Goal: Task Accomplishment & Management: Manage account settings

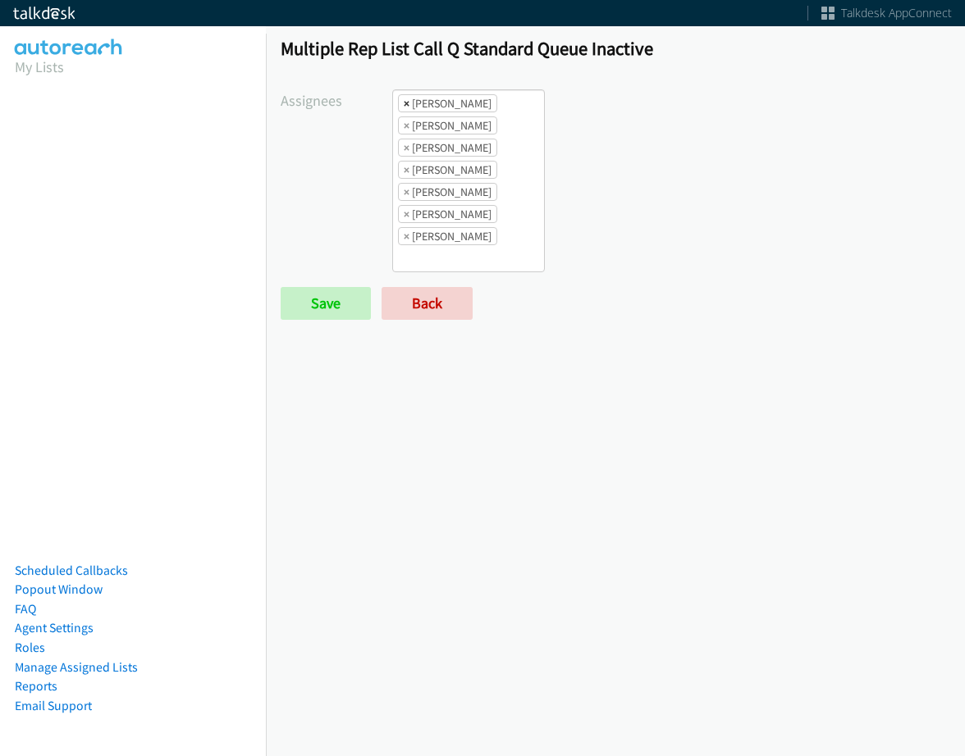
click at [407, 107] on span "×" at bounding box center [407, 103] width 6 height 16
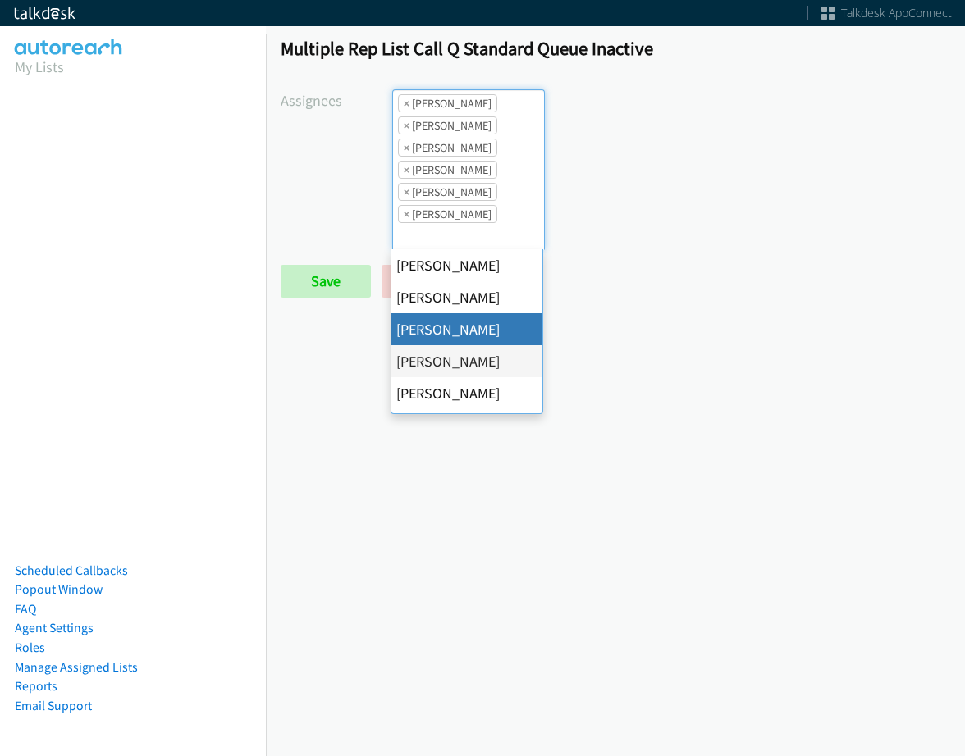
click at [407, 107] on span "×" at bounding box center [407, 103] width 6 height 16
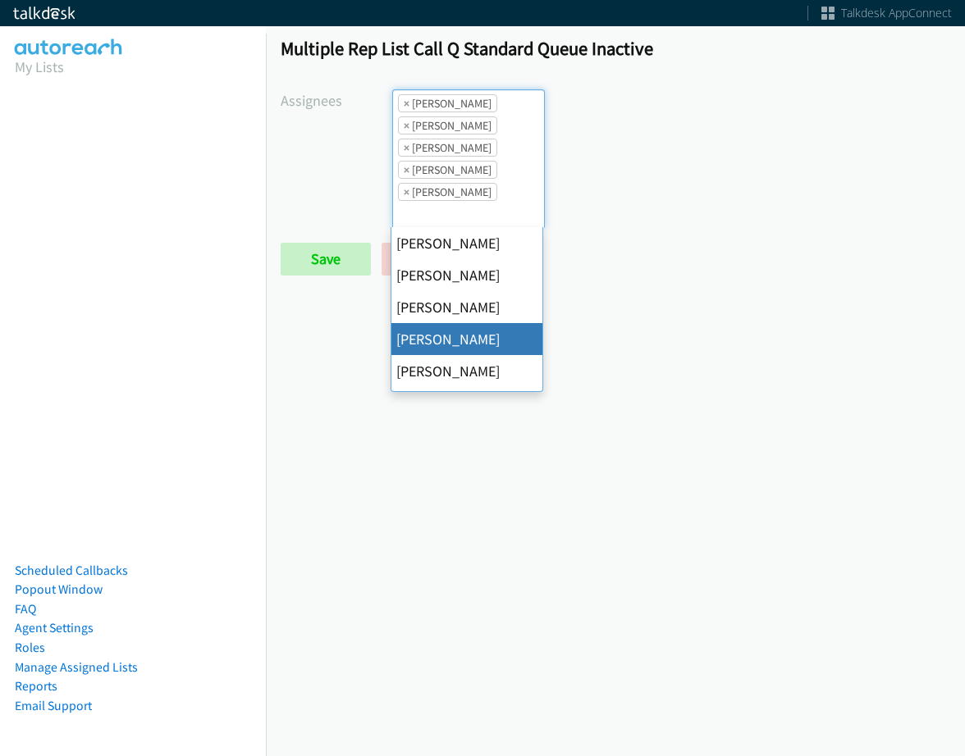
click at [407, 107] on span "×" at bounding box center [407, 103] width 6 height 16
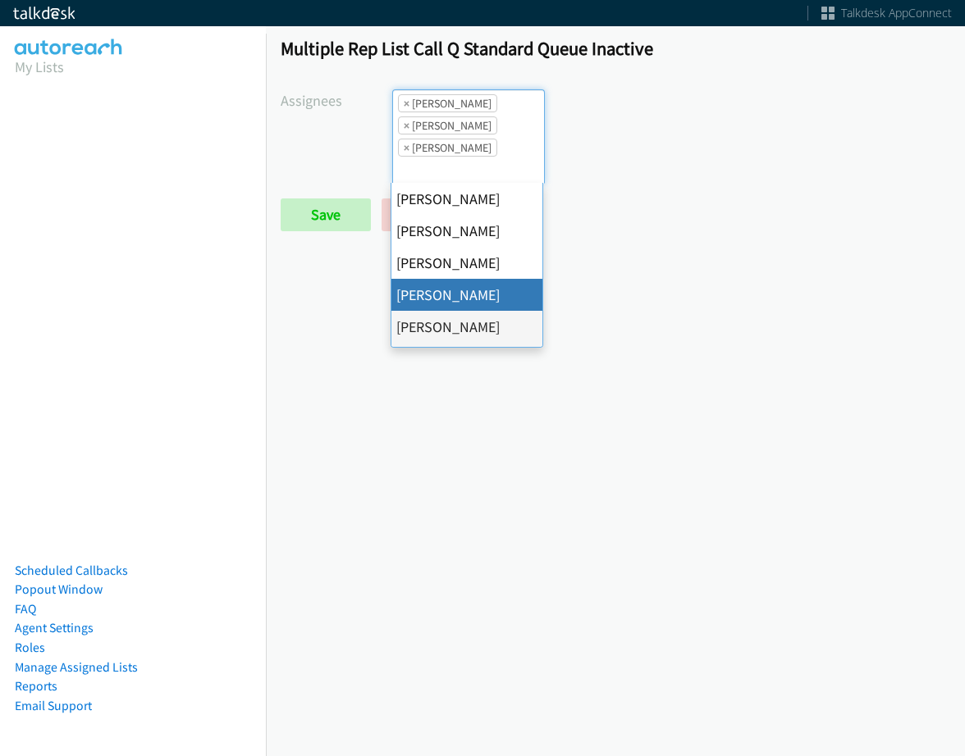
click at [407, 107] on span "×" at bounding box center [407, 103] width 6 height 16
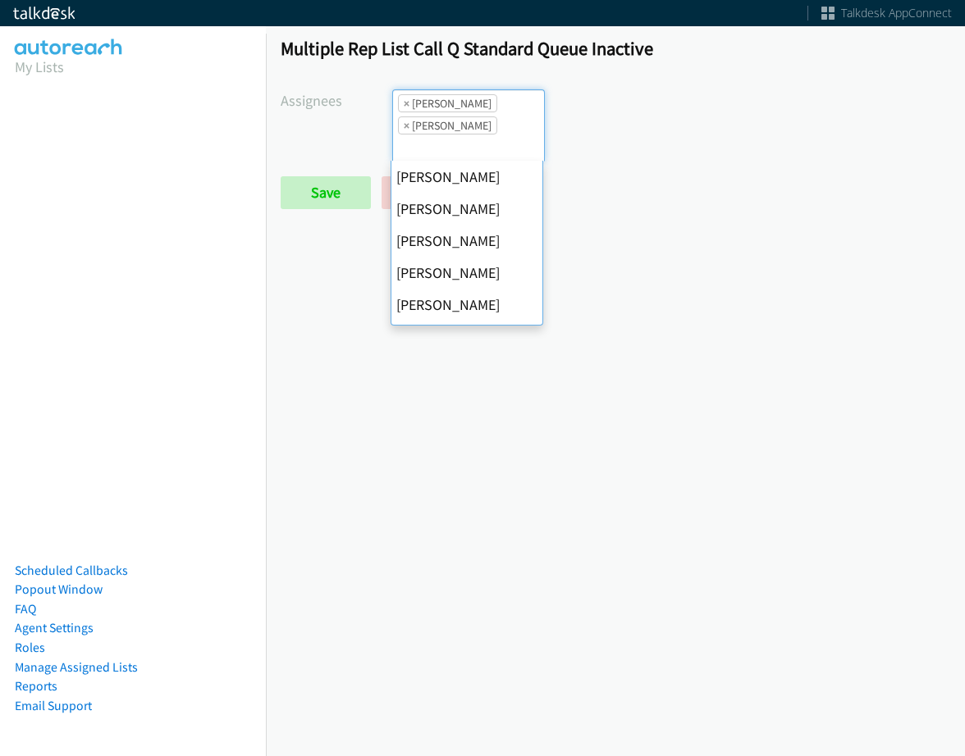
click at [406, 107] on span "×" at bounding box center [407, 103] width 6 height 16
select select "fd8c5d46-30db-44cb-8f0d-00da318b790a"
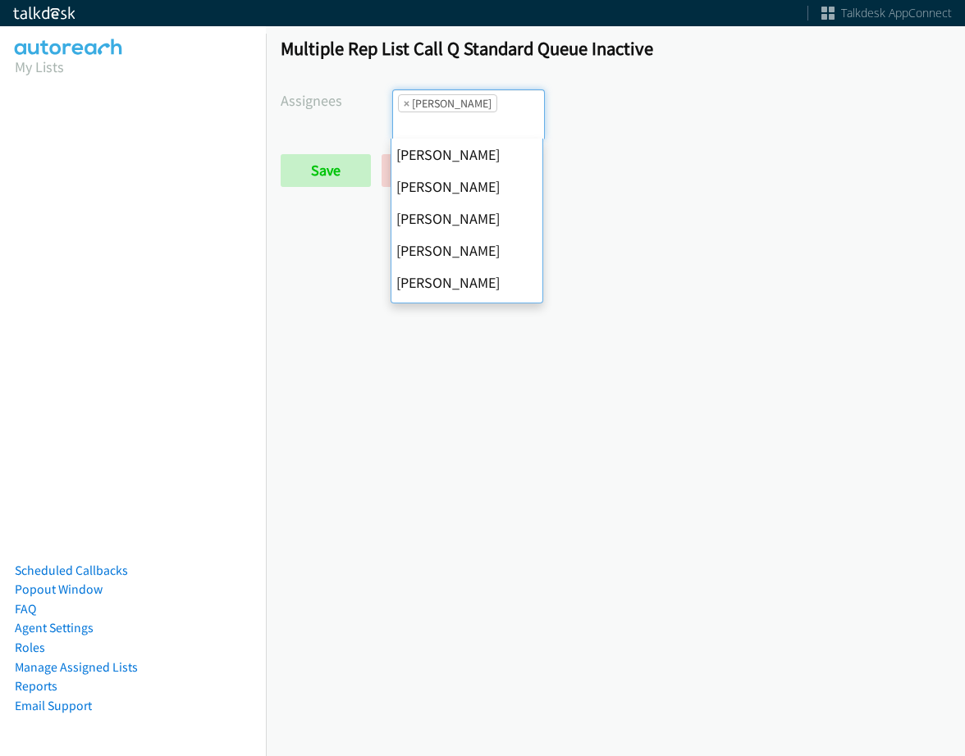
click at [406, 107] on span "×" at bounding box center [407, 103] width 6 height 16
select select
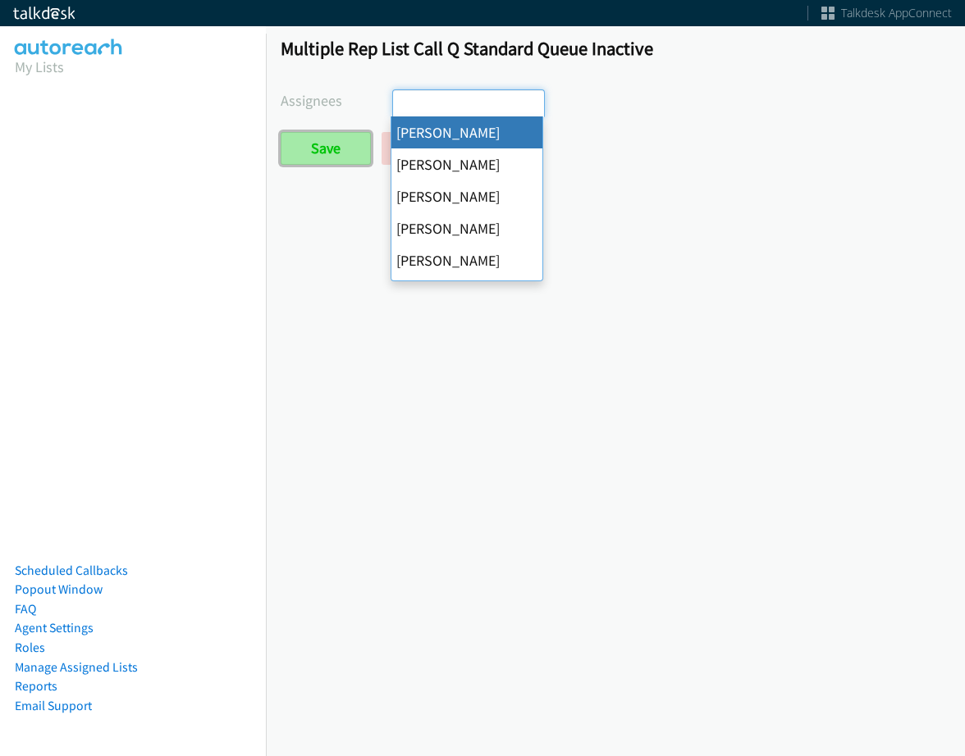
click at [345, 144] on input "Save" at bounding box center [326, 148] width 90 height 33
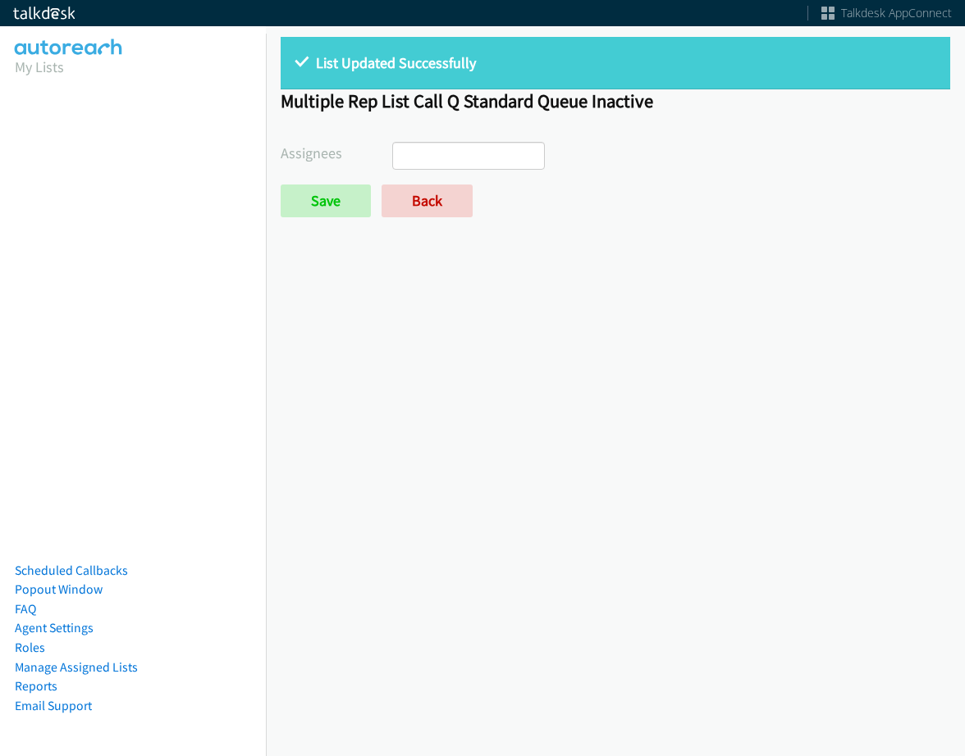
select select
click at [416, 208] on link "Back" at bounding box center [427, 201] width 91 height 33
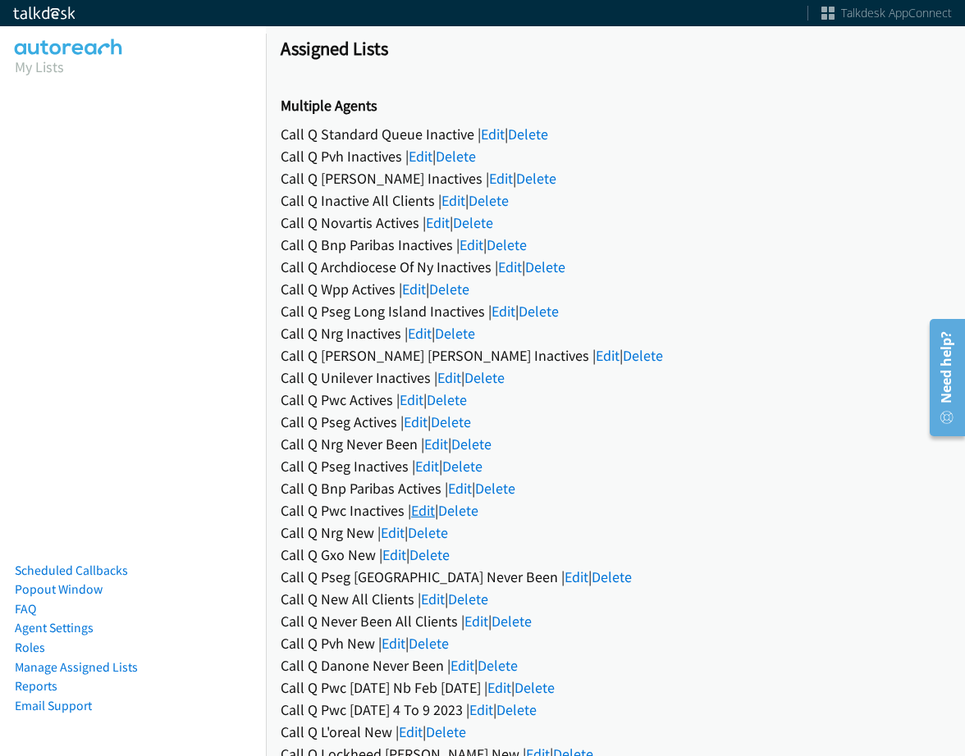
click at [428, 514] on link "Edit" at bounding box center [423, 510] width 24 height 19
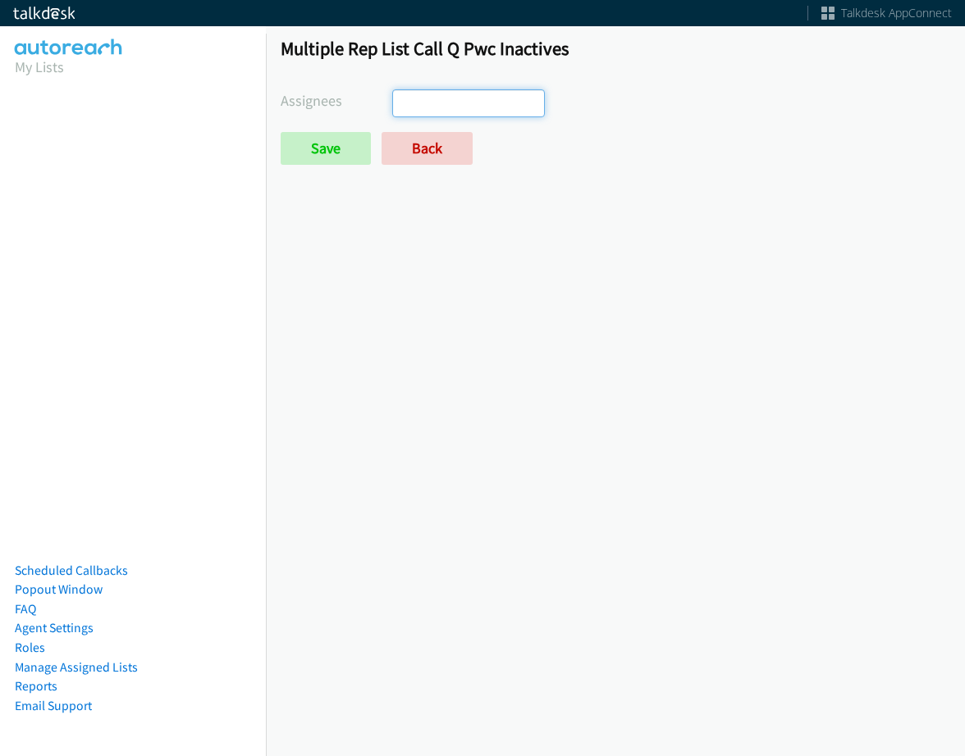
click at [448, 102] on input "search" at bounding box center [421, 103] width 57 height 26
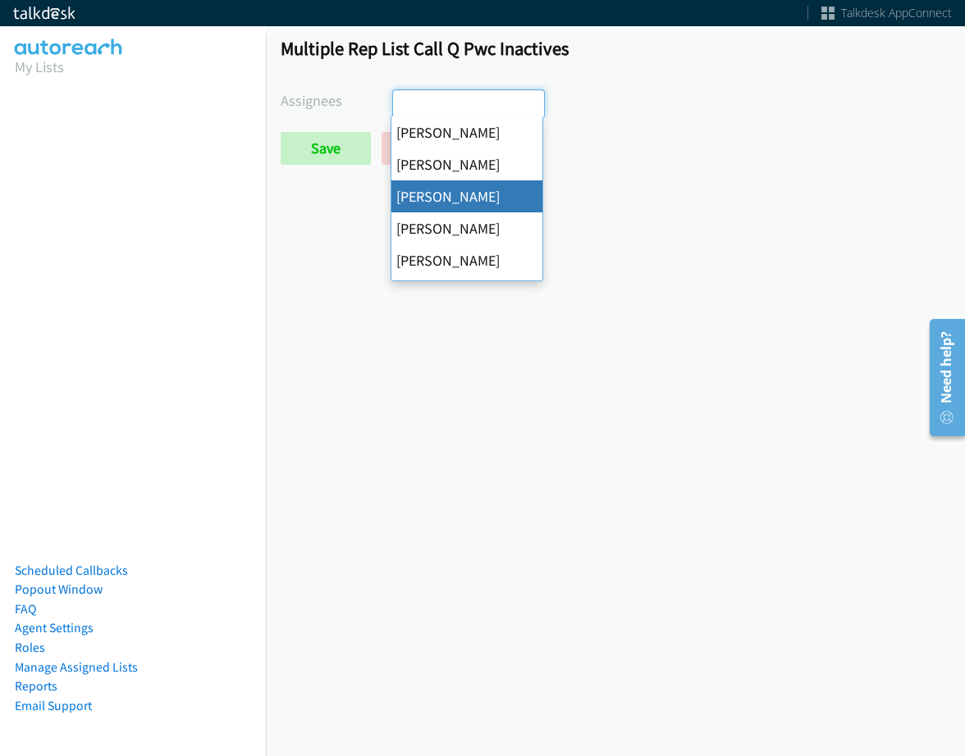
scroll to position [39, 0]
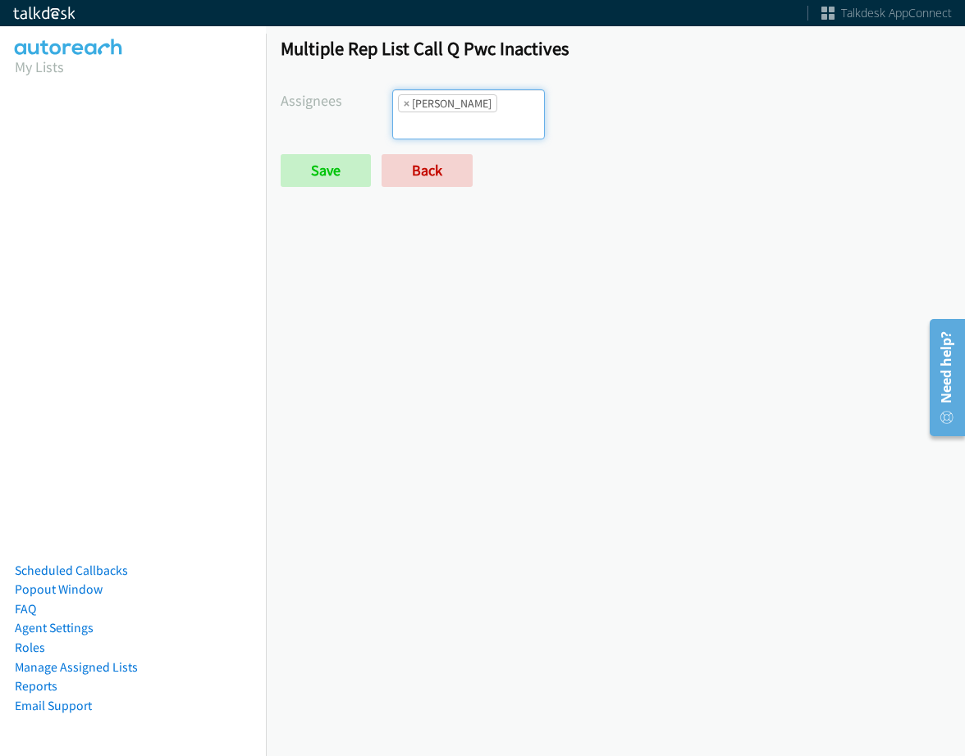
click at [450, 112] on input "search" at bounding box center [421, 125] width 57 height 26
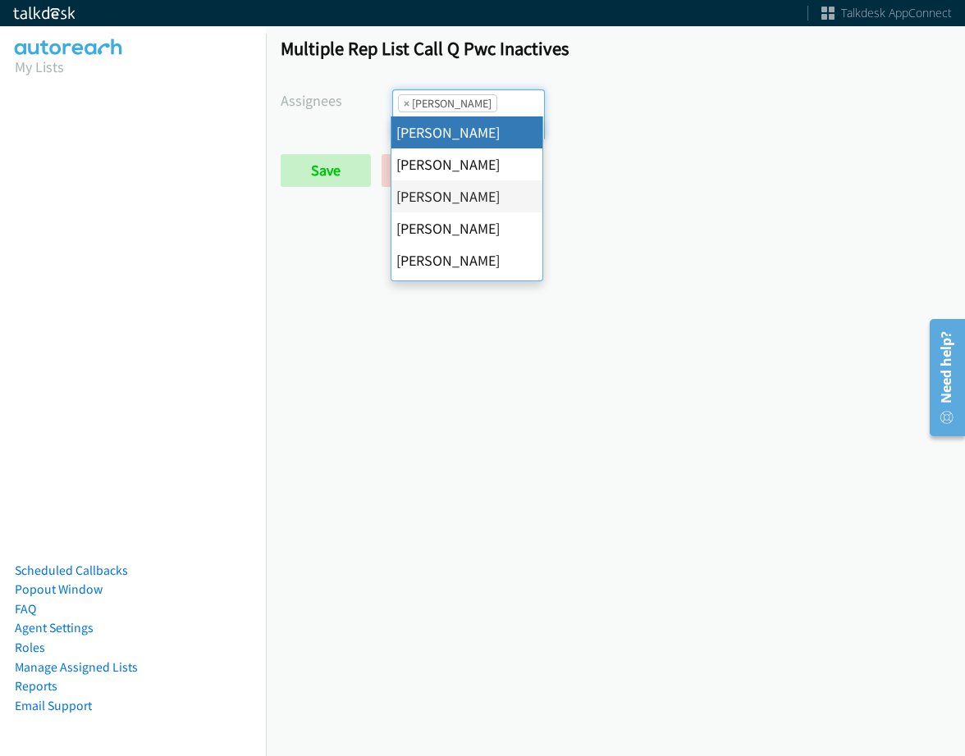
select select "cb11e729-9a1d-44de-9b38-0f5a50c7e01c"
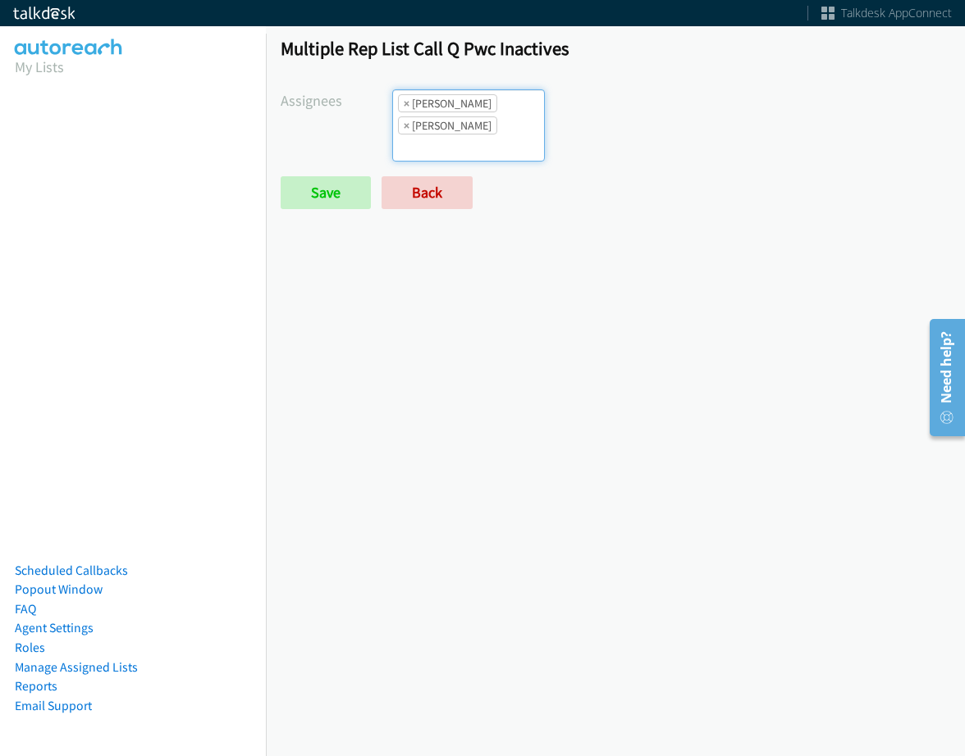
click at [503, 106] on ul "× Abigail Odhiambo × Cathy Shahan" at bounding box center [468, 125] width 151 height 71
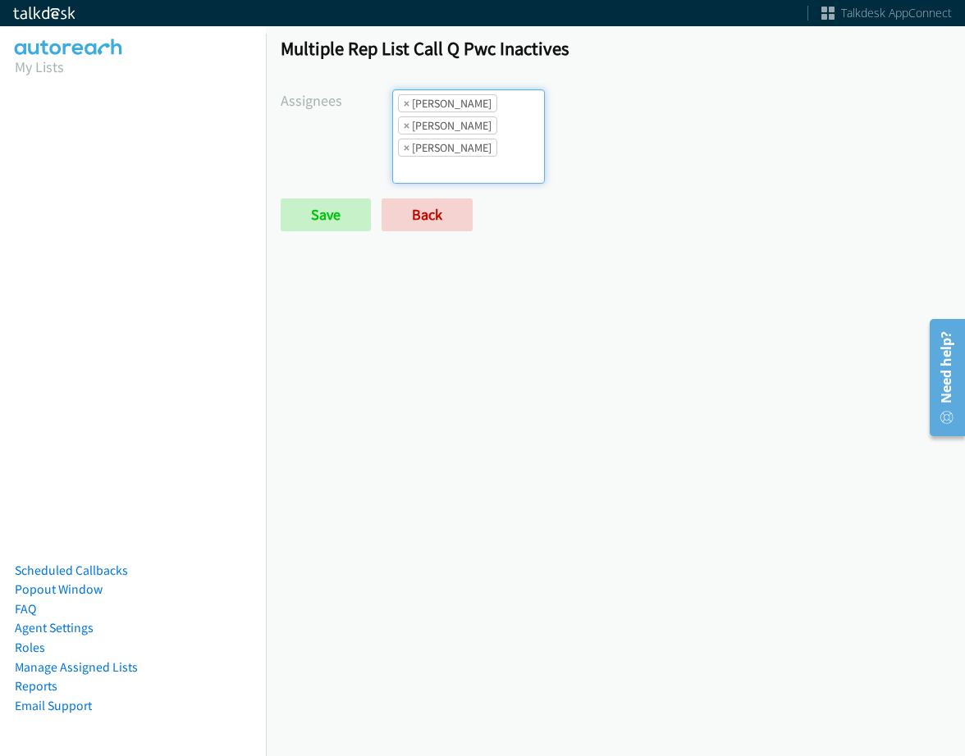
click at [450, 157] on input "search" at bounding box center [421, 170] width 57 height 26
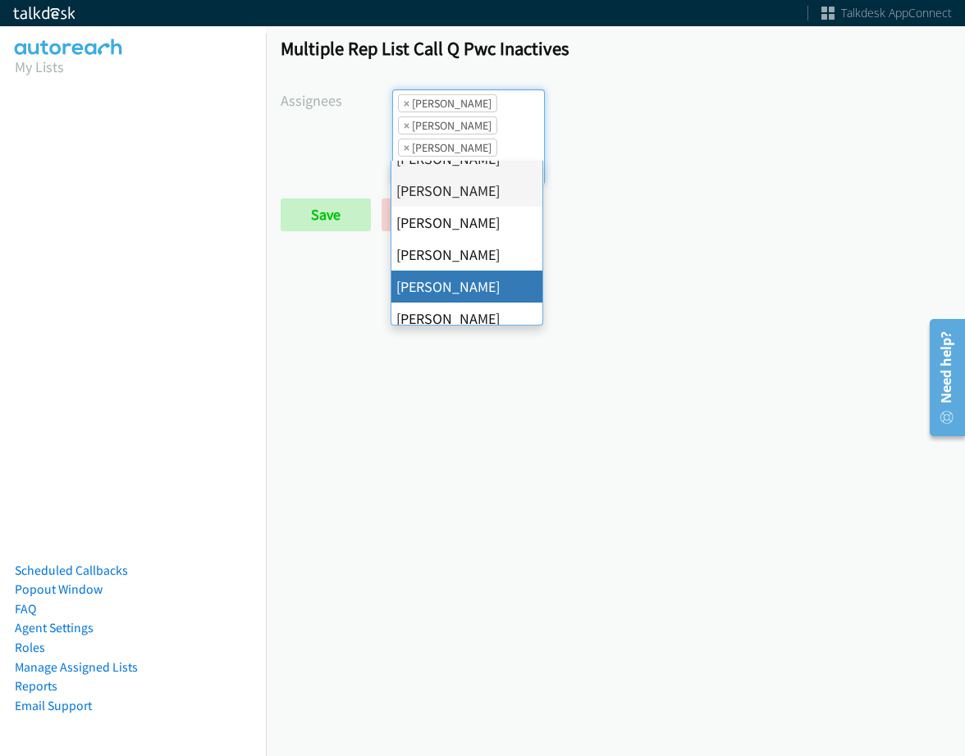
scroll to position [164, 0]
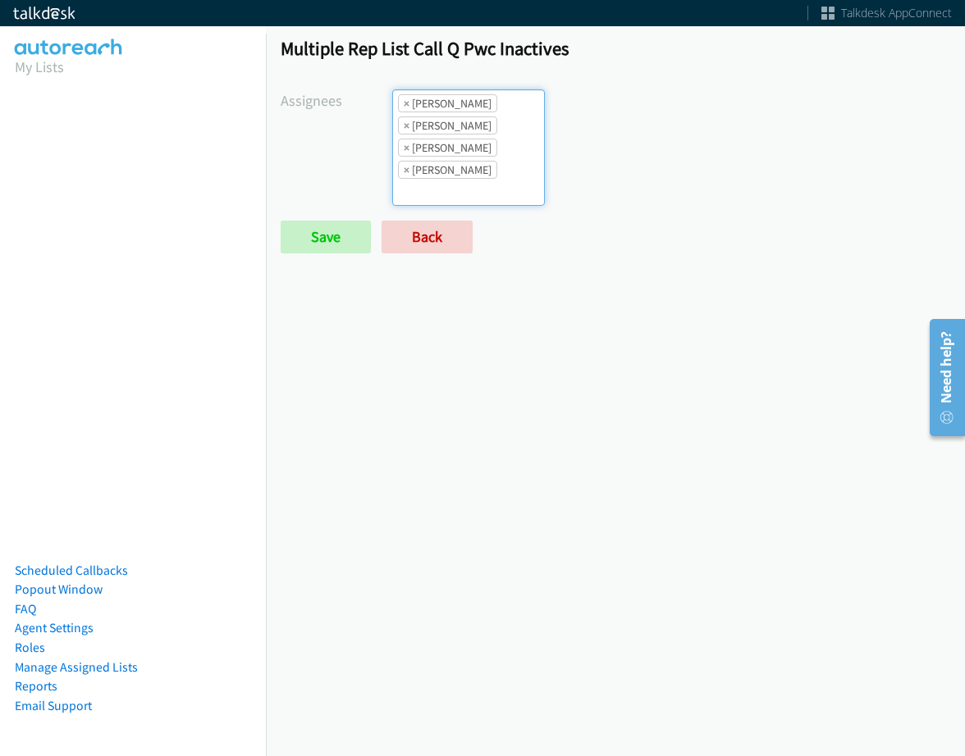
click at [494, 176] on ul "× Abigail Odhiambo × Cathy Shahan × Charles Ross × Jordan Stehlik" at bounding box center [468, 147] width 151 height 115
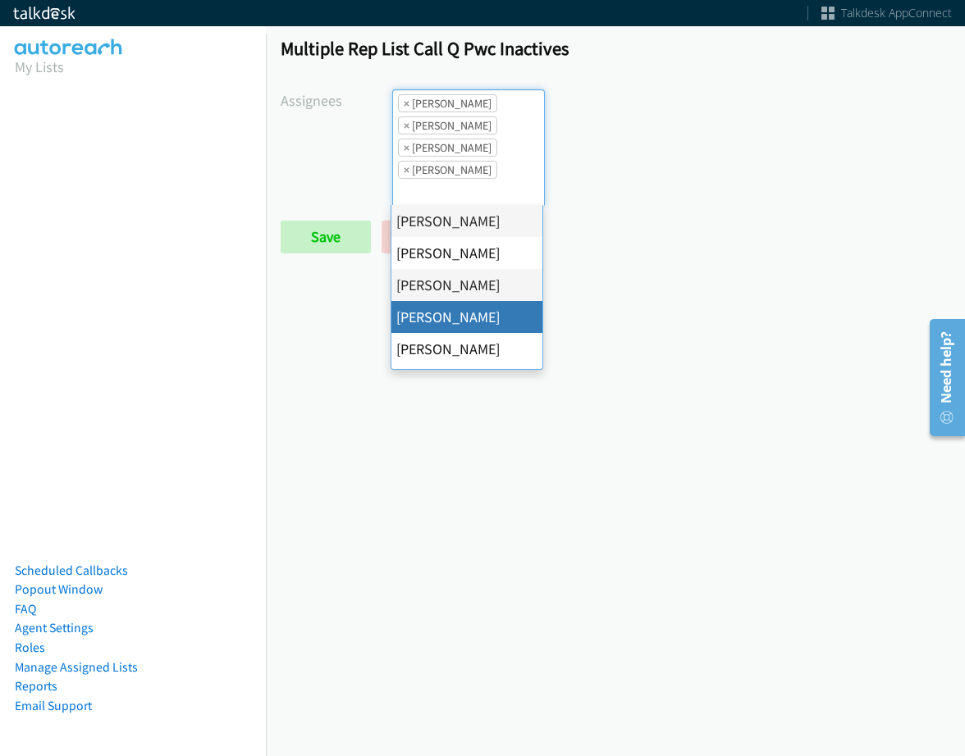
scroll to position [284, 0]
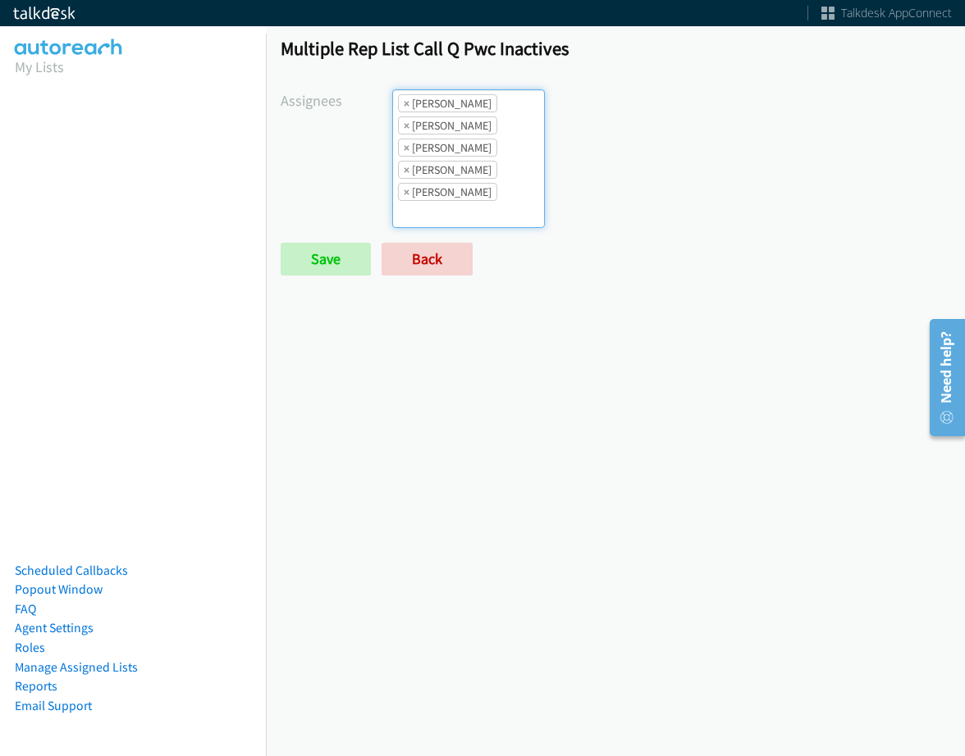
click at [472, 176] on li "× Jordan Stehlik" at bounding box center [447, 170] width 99 height 18
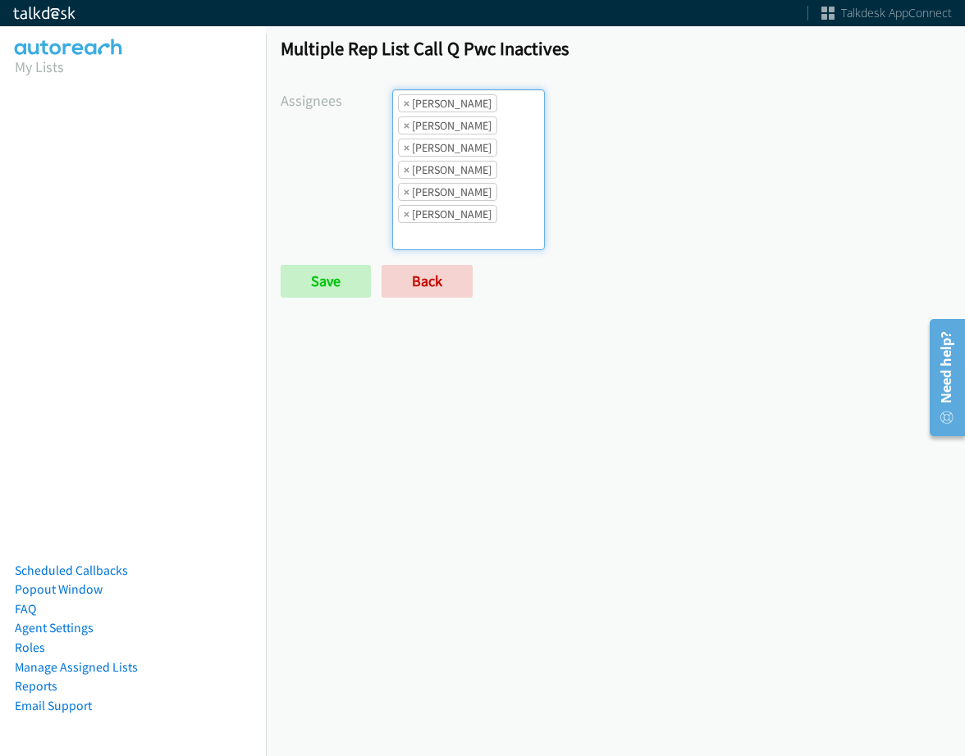
click at [466, 212] on li "× Tatiana Medina" at bounding box center [447, 214] width 99 height 18
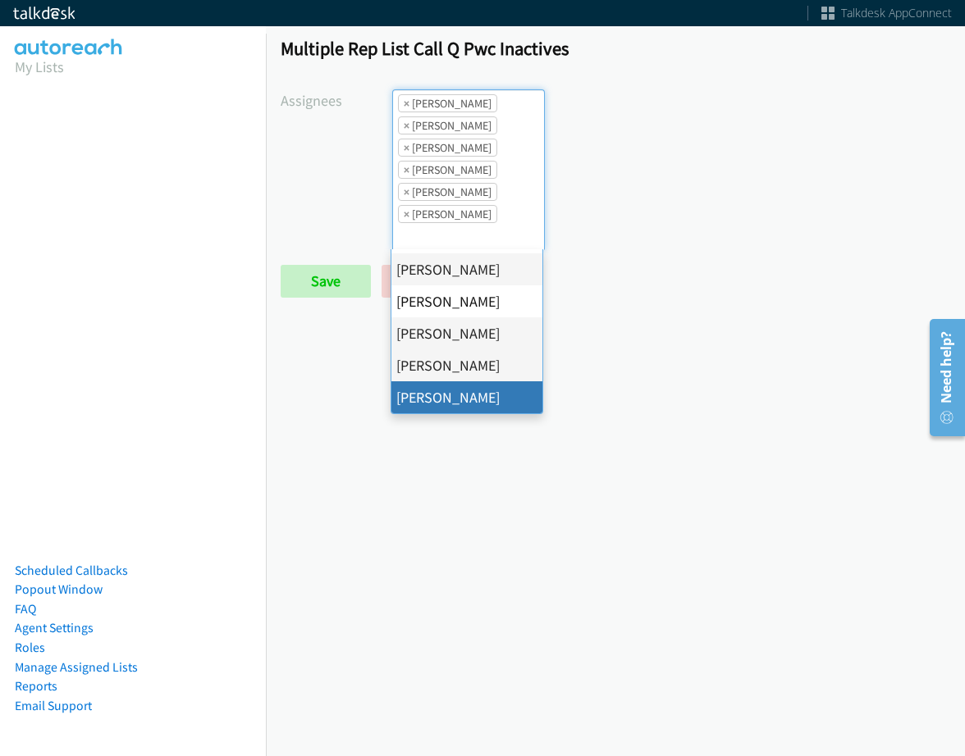
drag, startPoint x: 472, startPoint y: 390, endPoint x: 400, endPoint y: 321, distance: 99.8
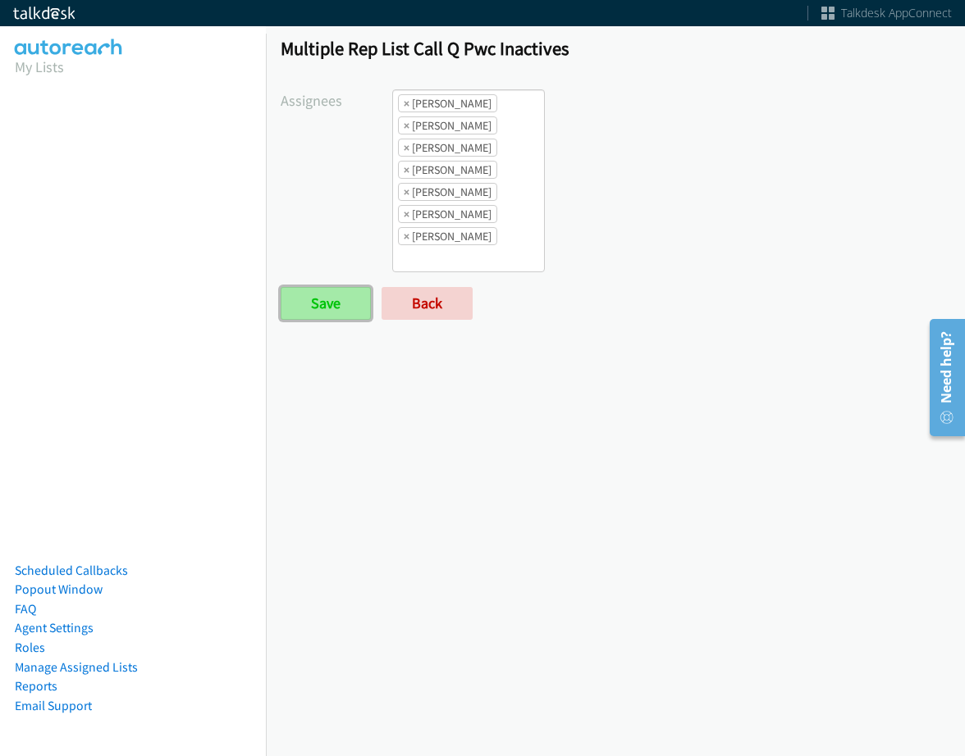
click at [347, 295] on input "Save" at bounding box center [326, 303] width 90 height 33
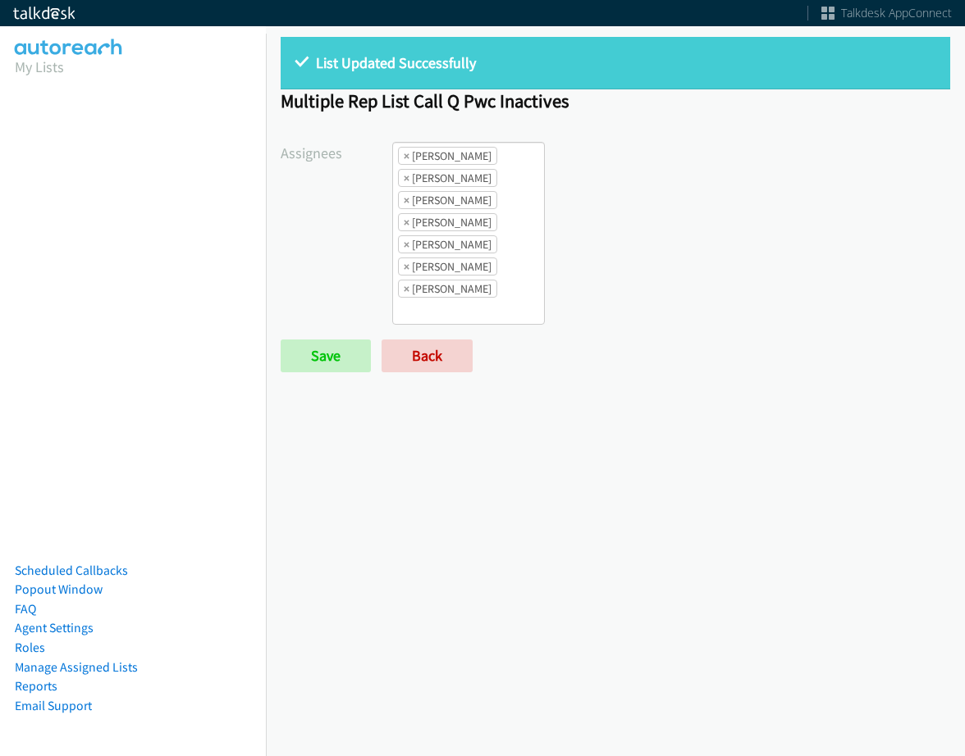
click at [473, 359] on div "Save Back" at bounding box center [504, 356] width 446 height 33
click at [444, 360] on link "Back" at bounding box center [427, 356] width 91 height 33
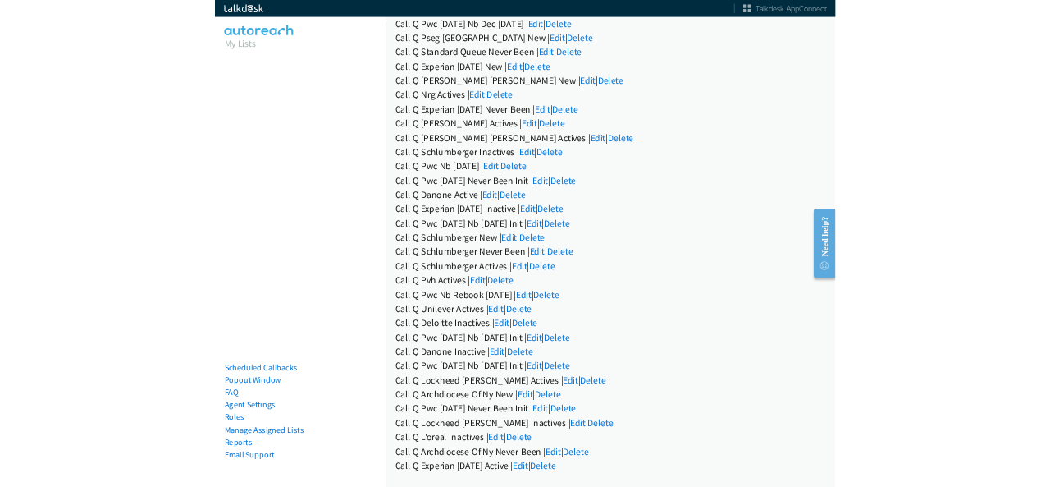
scroll to position [1239, 0]
